Goal: Information Seeking & Learning: Learn about a topic

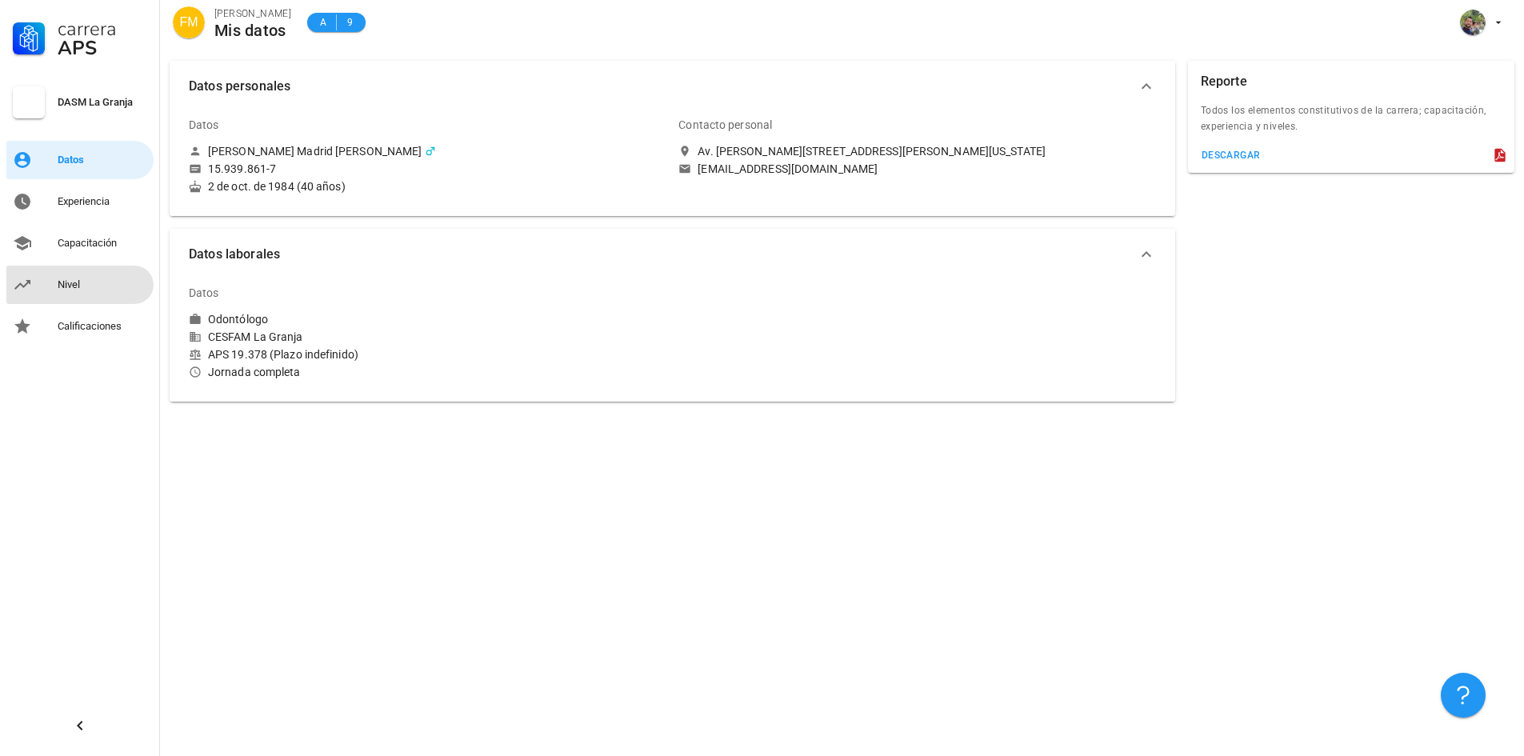
click at [60, 277] on div "Nivel" at bounding box center [103, 285] width 90 height 26
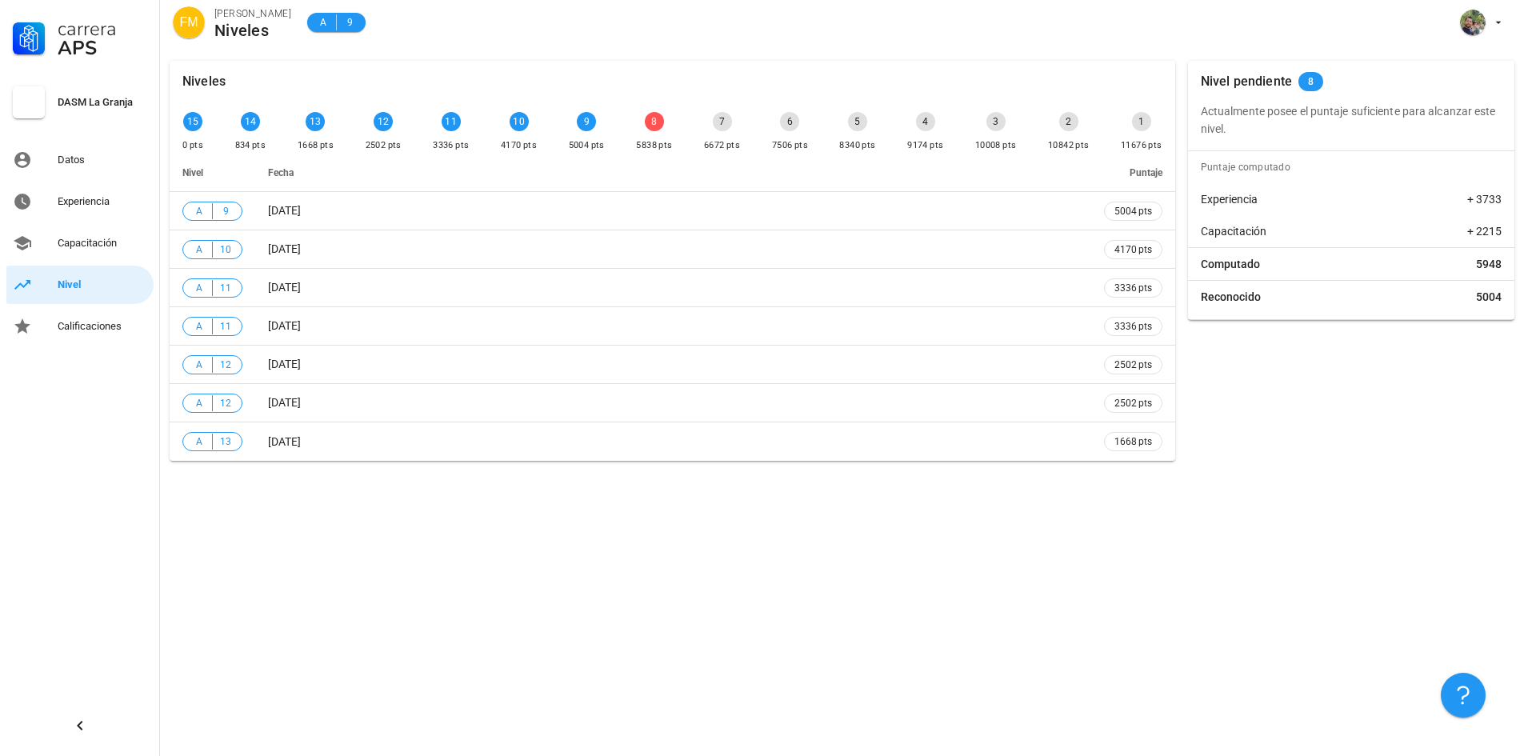
click at [654, 119] on div "8" at bounding box center [654, 121] width 19 height 19
click at [698, 136] on div "15 0 pts 14 834 pts 13 1668 pts 12 2502 pts 11 3336 pts 10 4170 pts 9 5004 pts …" at bounding box center [672, 133] width 987 height 48
click at [652, 119] on div "8" at bounding box center [654, 121] width 19 height 19
